Goal: Subscribe to service/newsletter

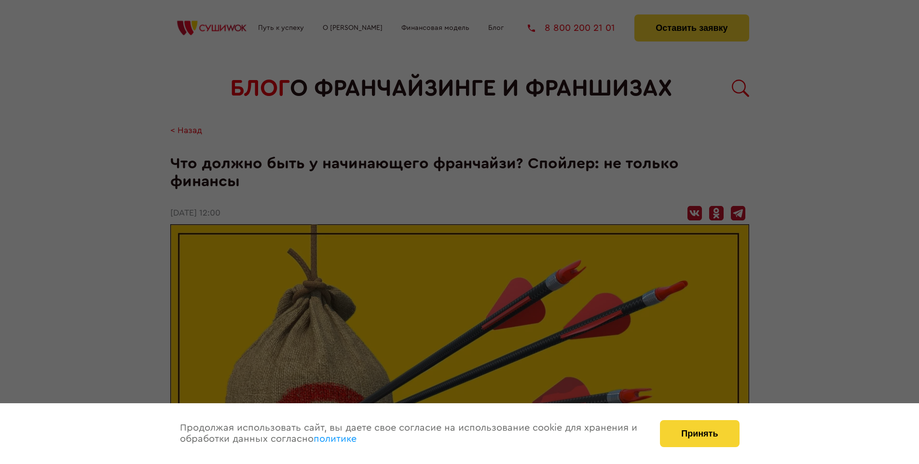
scroll to position [796, 0]
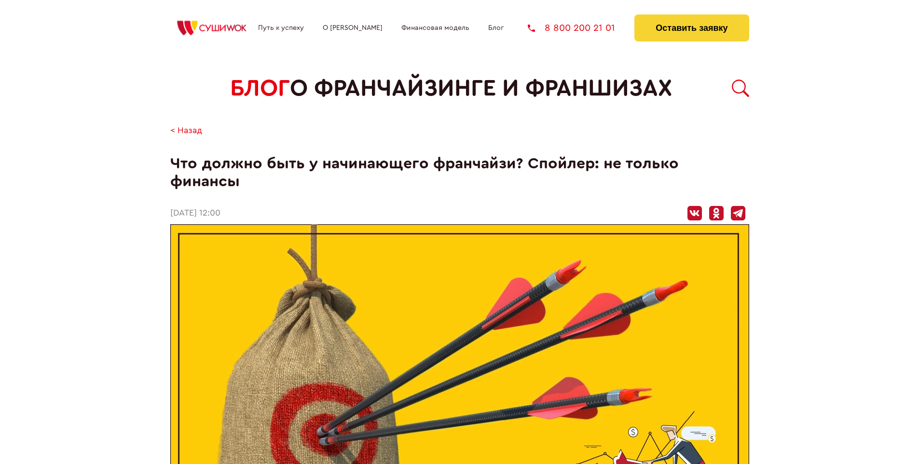
scroll to position [796, 0]
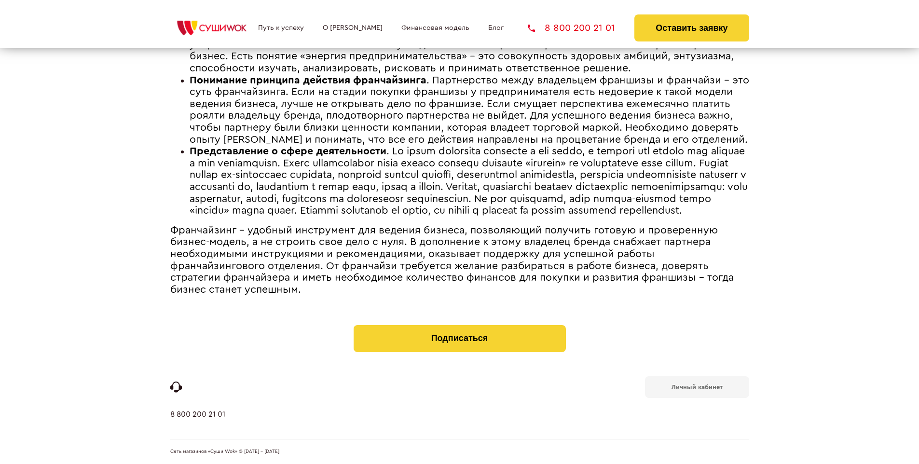
click at [697, 386] on b "Личный кабинет" at bounding box center [696, 387] width 51 height 6
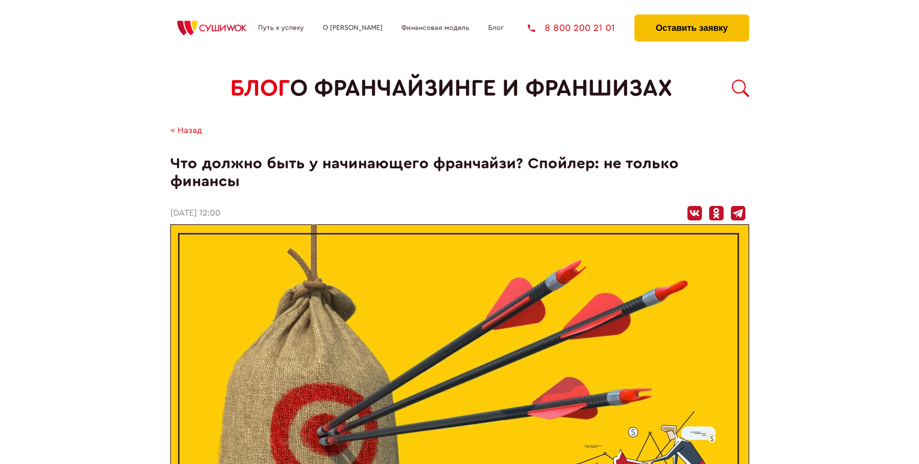
click at [691, 17] on button "Оставить заявку" at bounding box center [691, 27] width 114 height 27
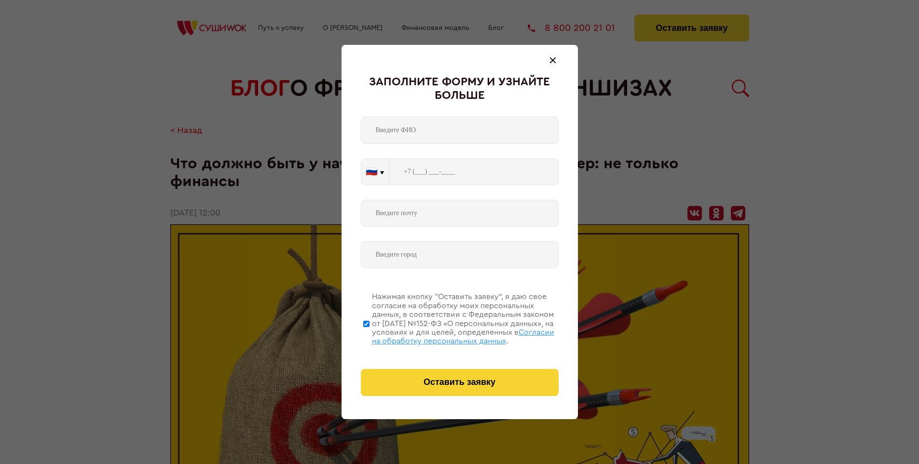
click at [447, 335] on span "Согласии на обработку персональных данных" at bounding box center [463, 336] width 182 height 16
click at [369, 335] on input "Нажимая кнопку “Оставить заявку”, я даю свое согласие на обработку моих персона…" at bounding box center [366, 323] width 6 height 77
checkbox input "false"
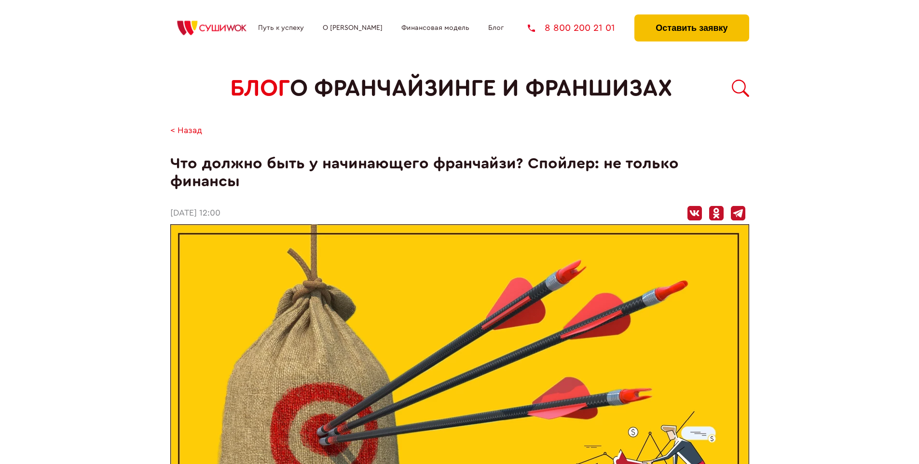
click at [691, 17] on button "Оставить заявку" at bounding box center [691, 27] width 114 height 27
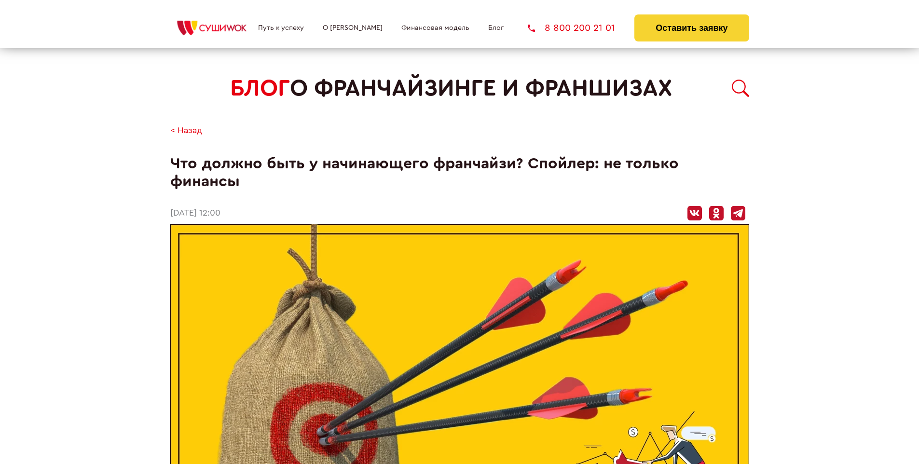
scroll to position [796, 0]
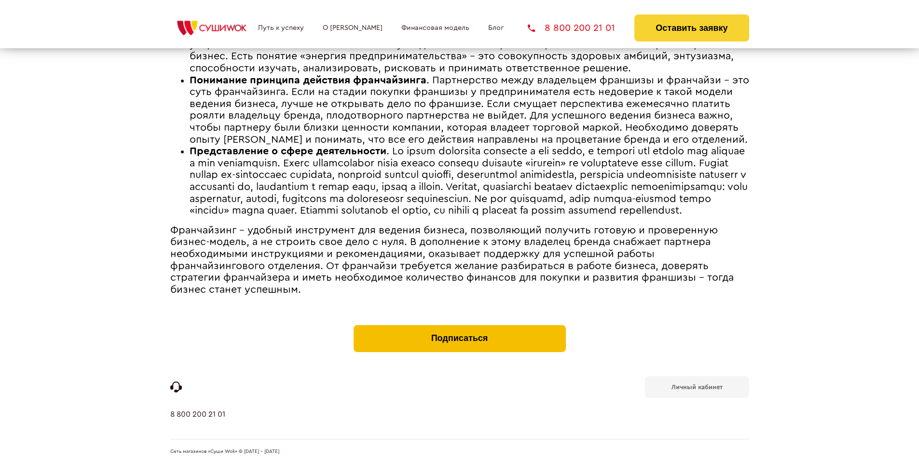
click at [459, 327] on button "Подписаться" at bounding box center [460, 338] width 212 height 27
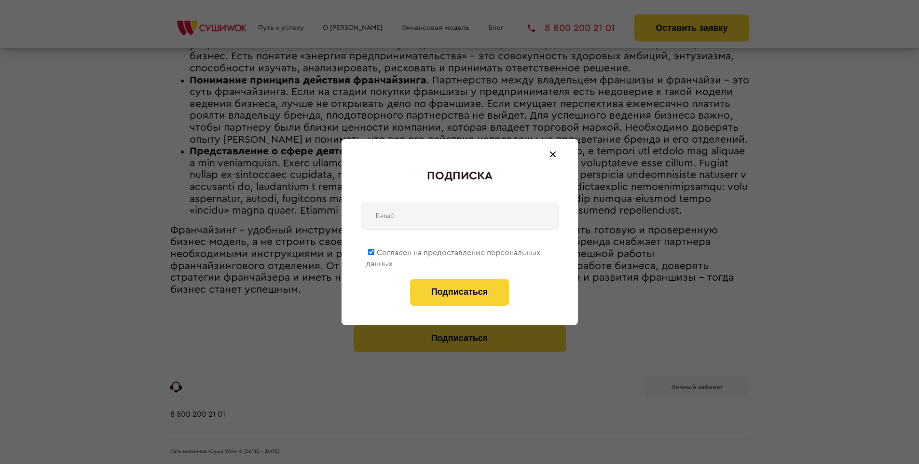
click at [453, 251] on span "Согласен на предоставление персональных данных" at bounding box center [453, 258] width 175 height 19
click at [374, 251] on input "Согласен на предоставление персональных данных" at bounding box center [371, 252] width 6 height 6
checkbox input "false"
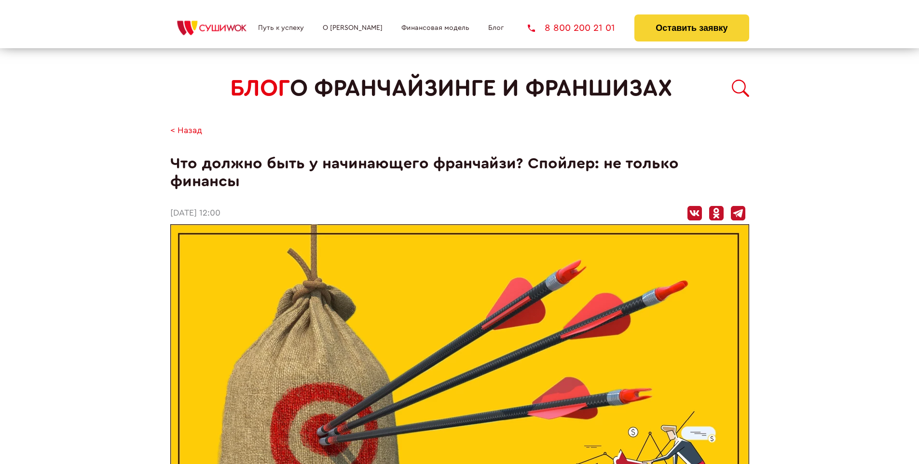
scroll to position [796, 0]
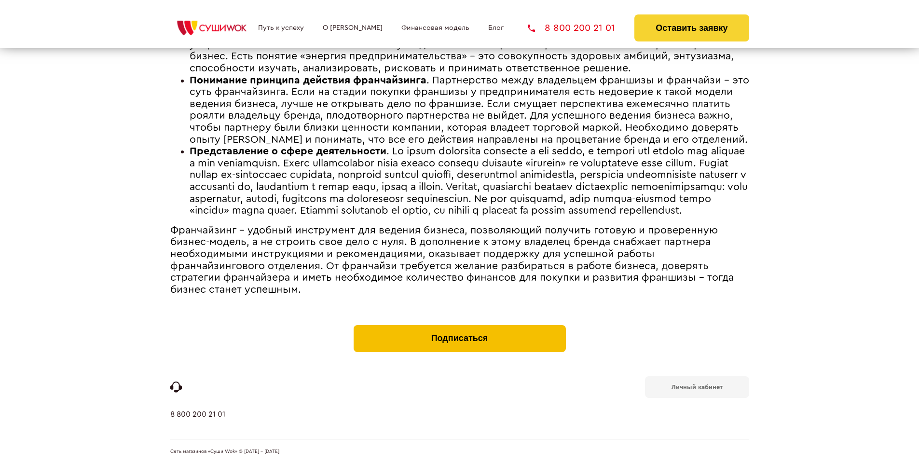
click at [459, 327] on button "Подписаться" at bounding box center [460, 338] width 212 height 27
